Goal: Navigation & Orientation: Go to known website

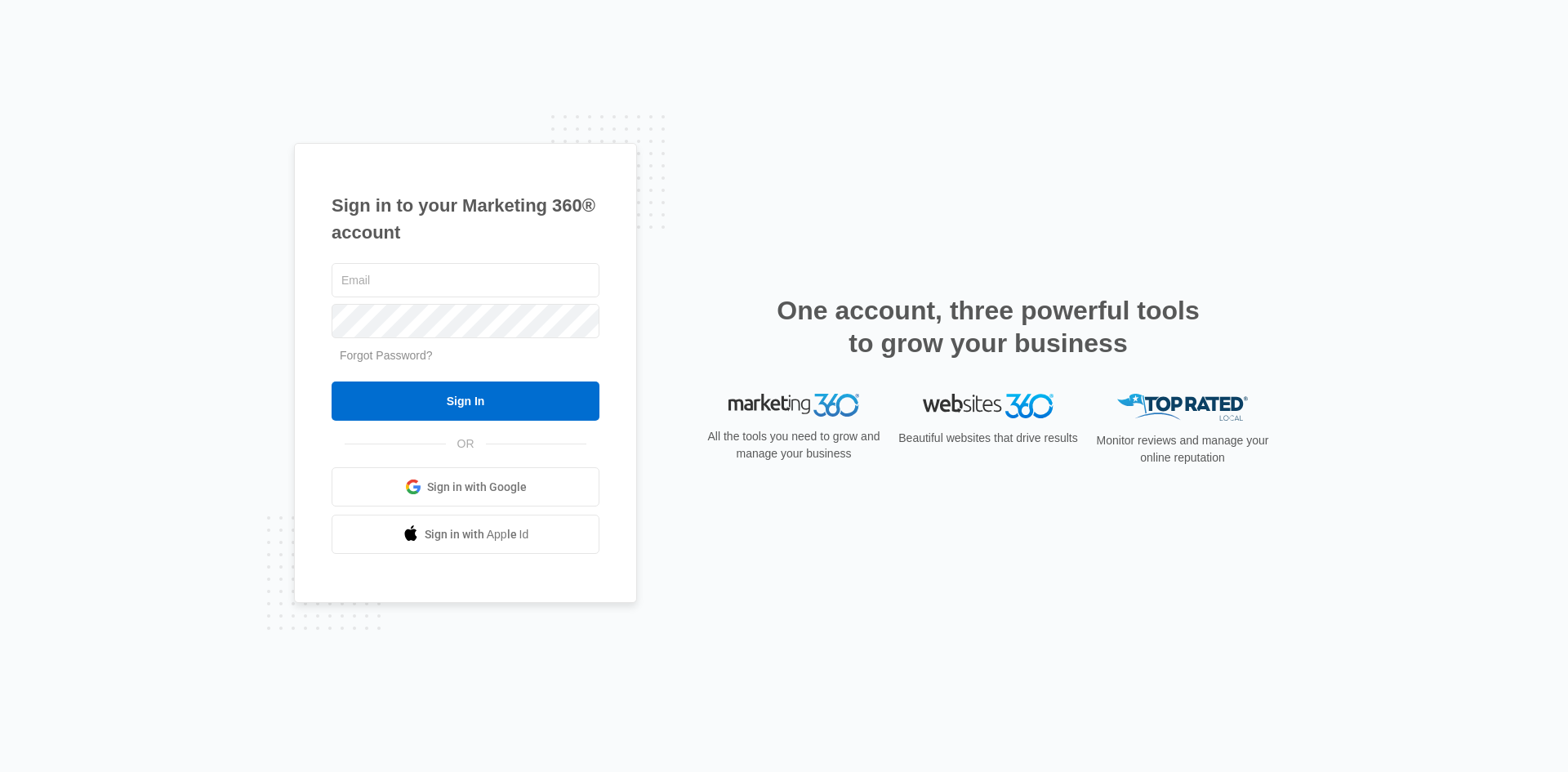
click at [426, 486] on link "Sign in with Google" at bounding box center [465, 486] width 268 height 39
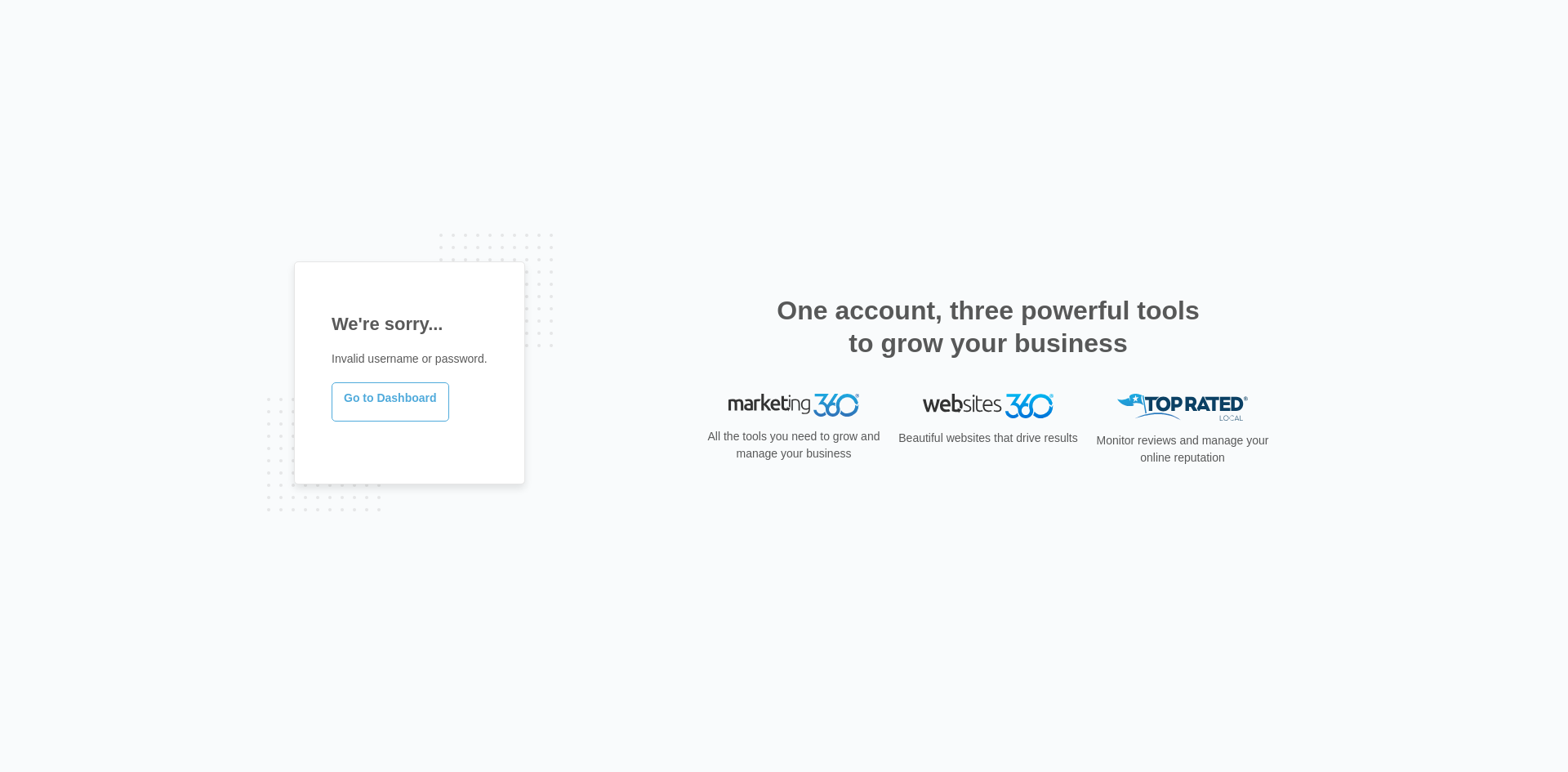
click at [352, 397] on link "Go to Dashboard" at bounding box center [391, 401] width 118 height 39
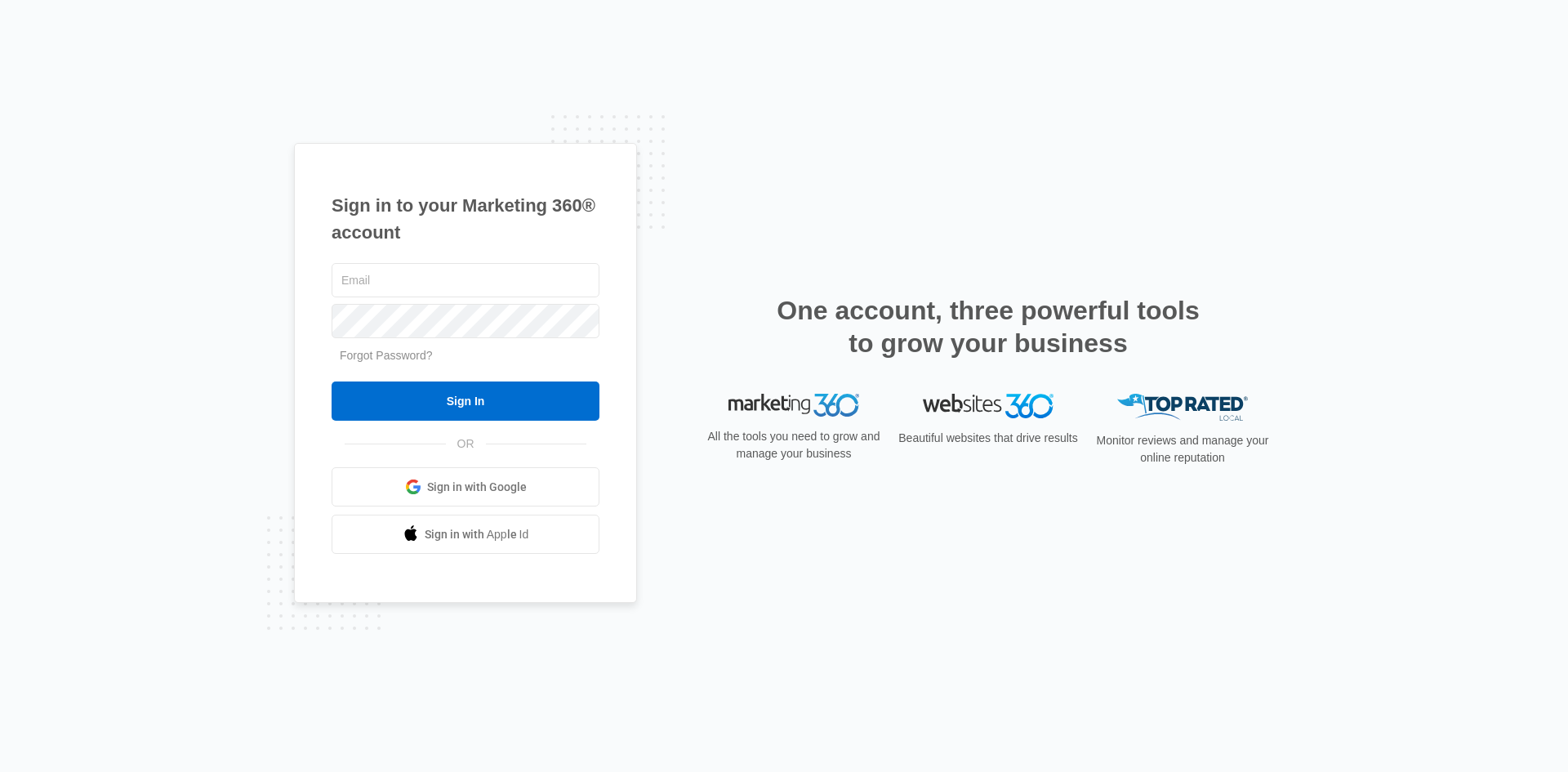
click at [455, 492] on span "Sign in with Google" at bounding box center [477, 487] width 100 height 17
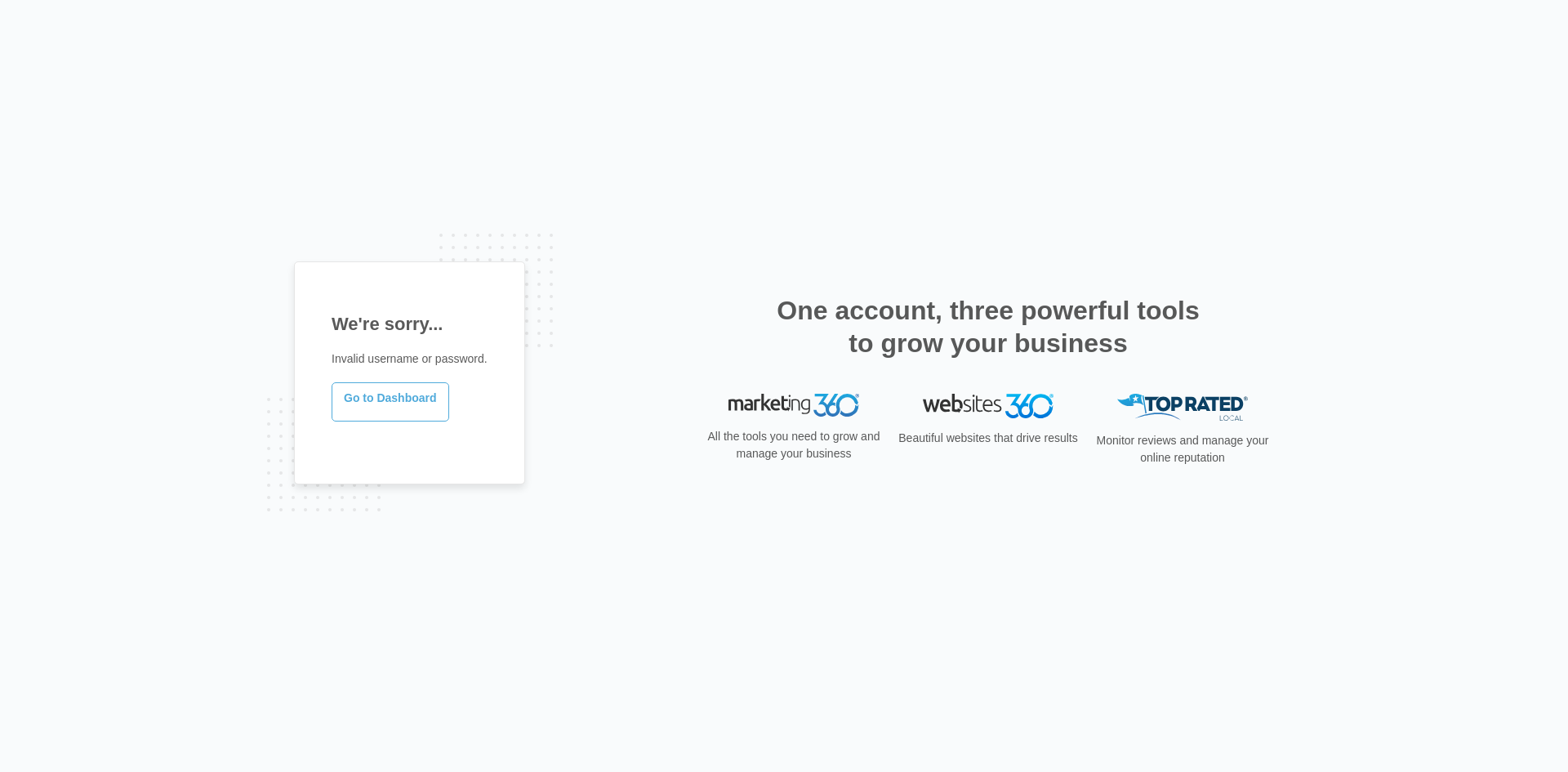
click at [379, 405] on link "Go to Dashboard" at bounding box center [391, 401] width 118 height 39
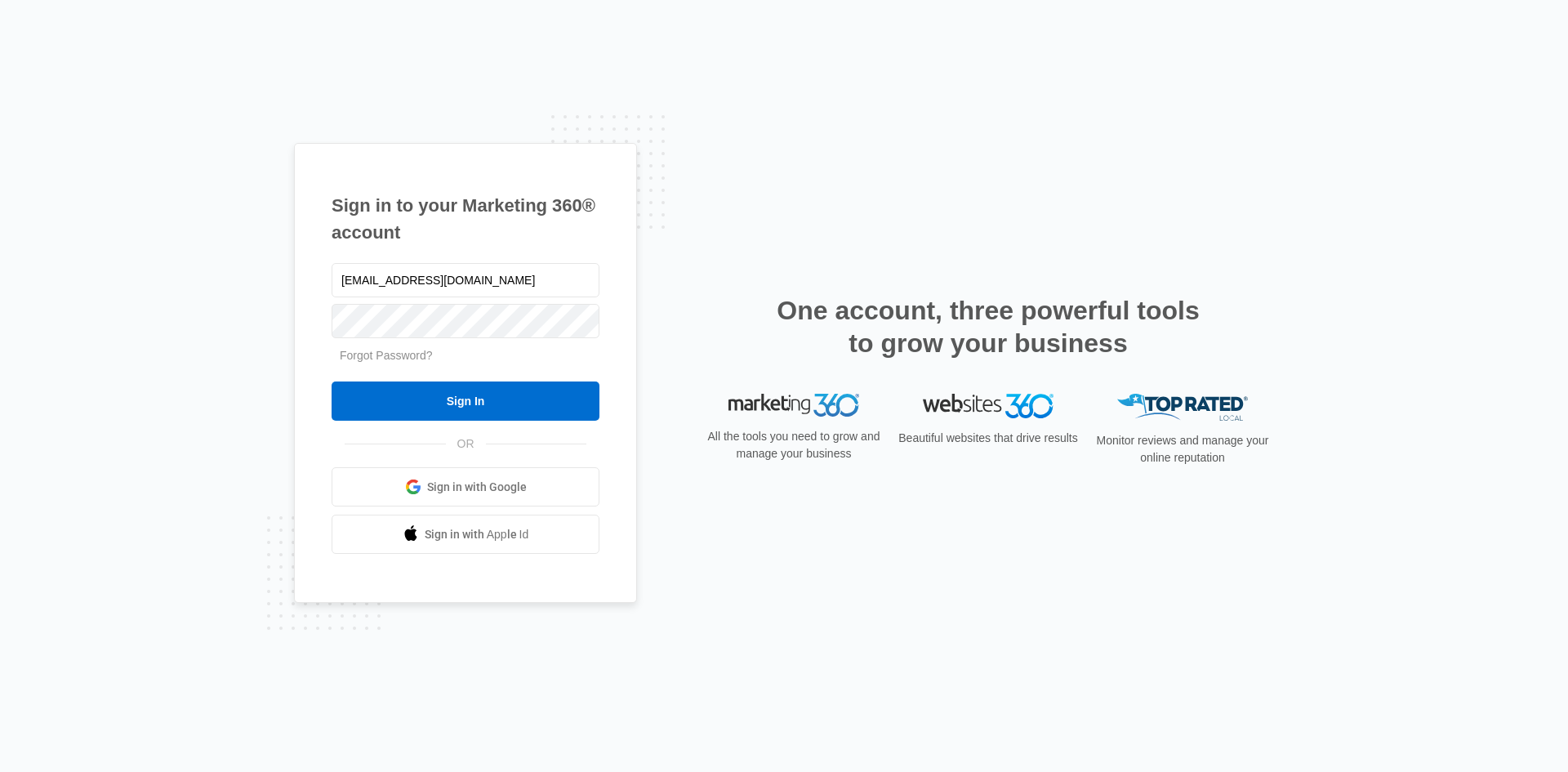
type input "surgepreworkout@gmail.com"
click at [529, 412] on input "Sign In" at bounding box center [465, 400] width 268 height 39
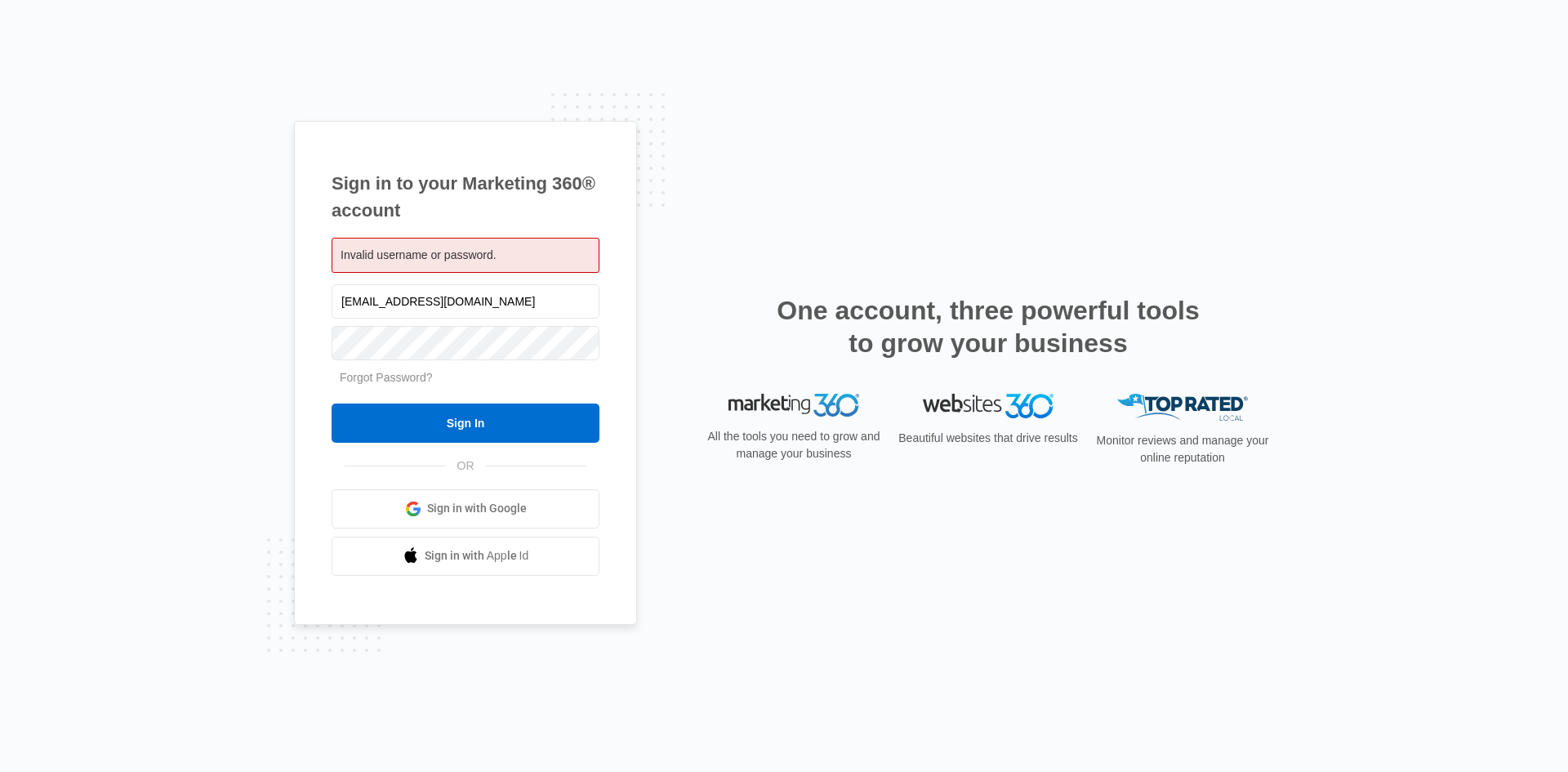
click at [525, 241] on div "Invalid username or password." at bounding box center [465, 255] width 268 height 36
